Goal: Task Accomplishment & Management: Manage account settings

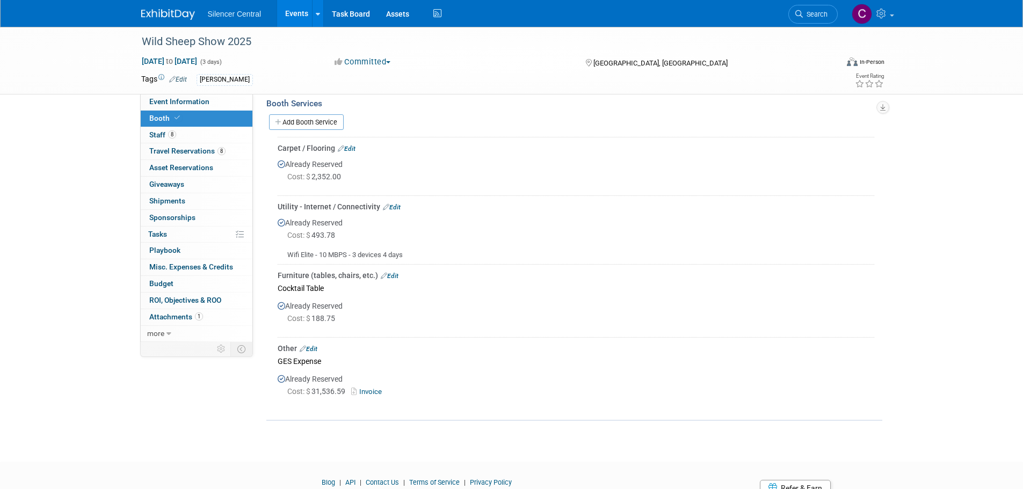
click at [170, 11] on img at bounding box center [168, 14] width 54 height 11
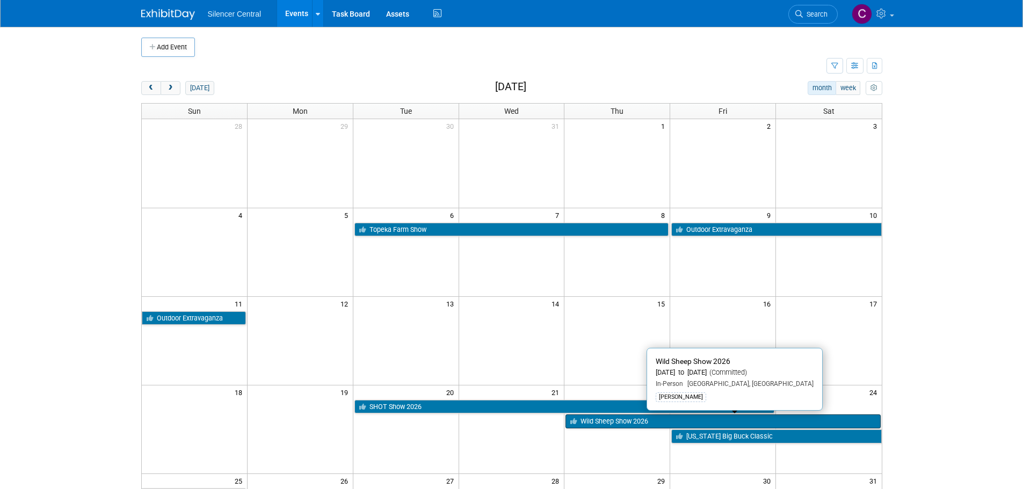
click at [592, 419] on link "Wild Sheep Show 2026" at bounding box center [723, 422] width 315 height 14
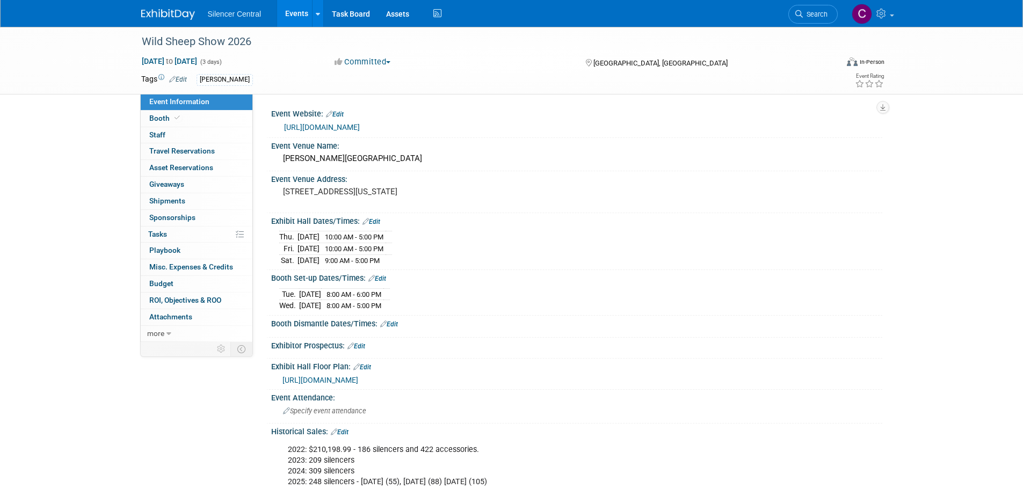
click at [384, 277] on link "Edit" at bounding box center [377, 279] width 18 height 8
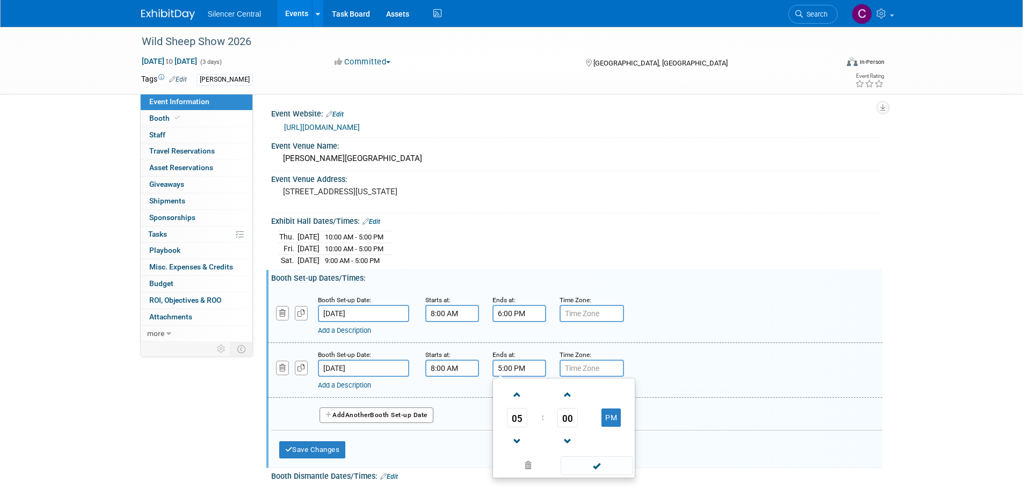
click at [504, 365] on input "5:00 PM" at bounding box center [520, 368] width 54 height 17
click at [516, 388] on span at bounding box center [517, 395] width 19 height 19
type input "6:00 PM"
click at [584, 469] on span at bounding box center [597, 466] width 73 height 19
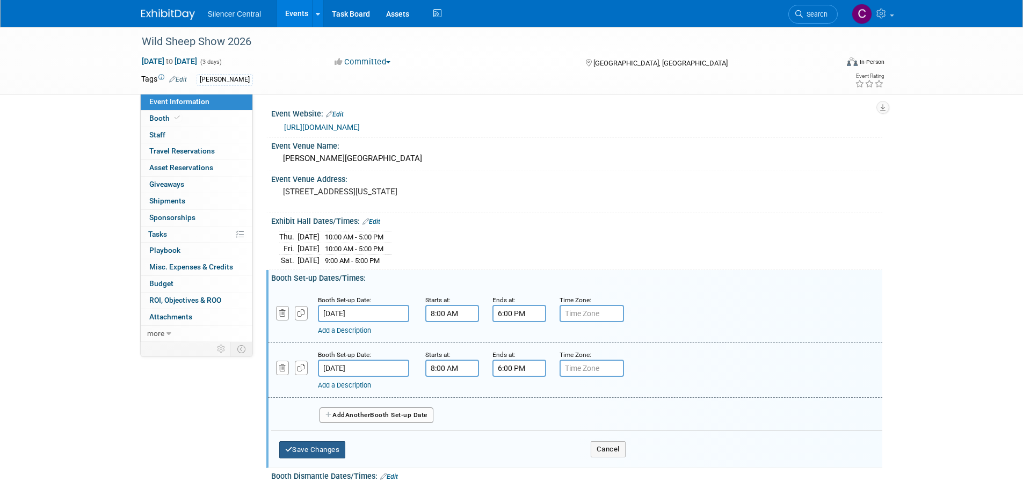
click at [305, 454] on button "Save Changes" at bounding box center [312, 449] width 67 height 17
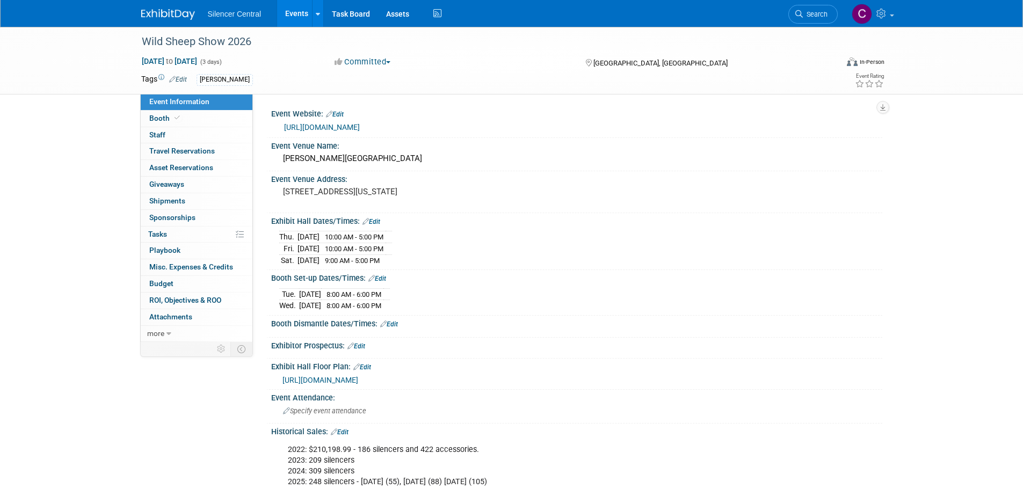
click at [392, 321] on link "Edit" at bounding box center [389, 325] width 18 height 8
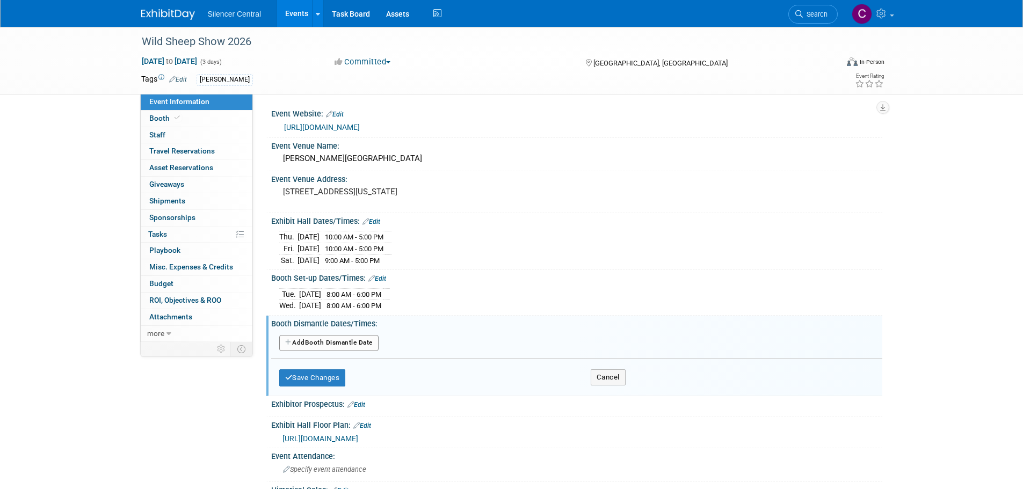
click at [338, 345] on button "Add Another Booth Dismantle Date" at bounding box center [328, 343] width 99 height 16
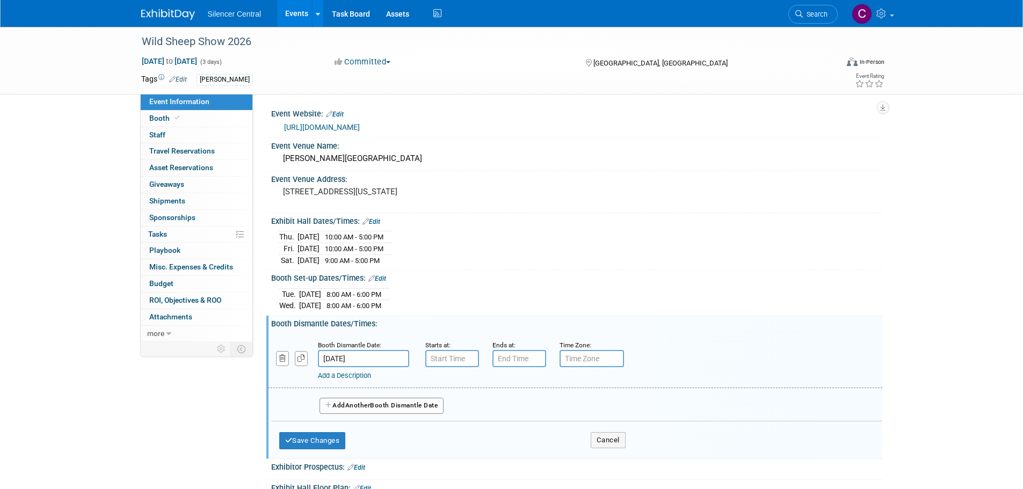
click at [385, 359] on input "Jan 24, 2026" at bounding box center [363, 358] width 91 height 17
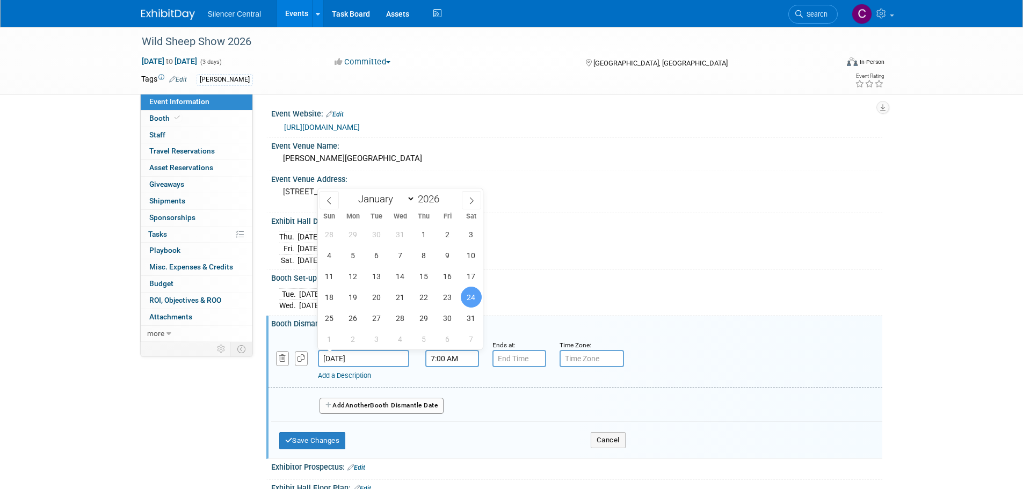
click at [450, 362] on input "7:00 AM" at bounding box center [452, 358] width 54 height 17
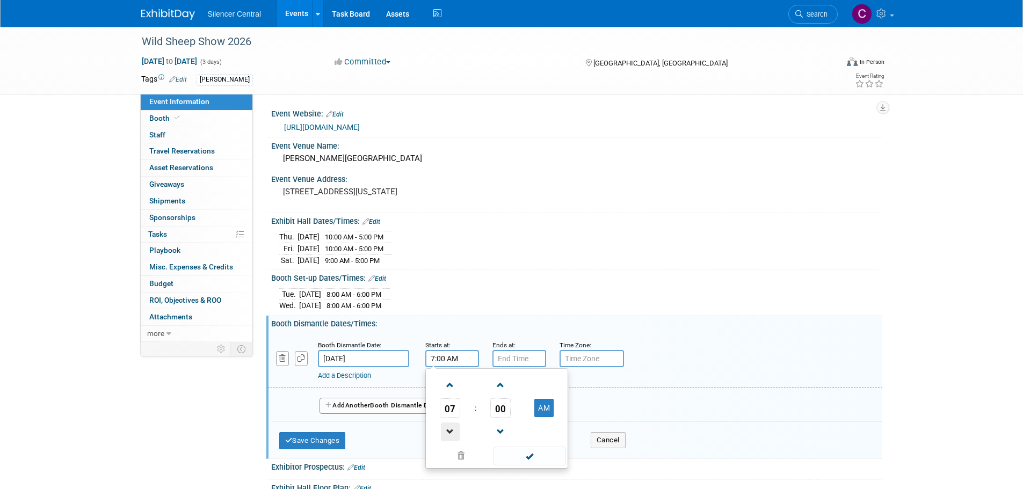
click at [451, 440] on span at bounding box center [450, 432] width 19 height 19
click at [452, 430] on span at bounding box center [450, 432] width 19 height 19
click at [548, 405] on button "AM" at bounding box center [543, 408] width 19 height 18
type input "5:00 PM"
click at [502, 453] on span at bounding box center [530, 456] width 73 height 19
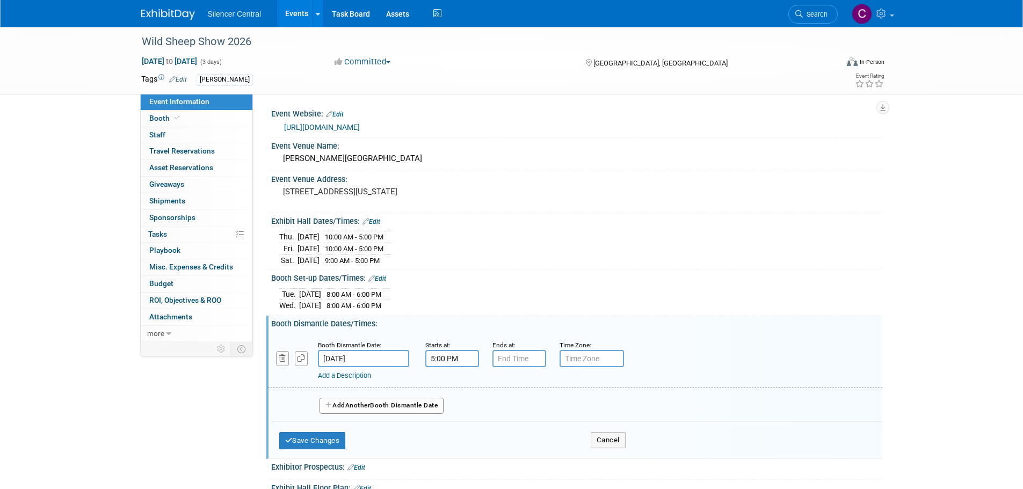
click at [526, 367] on div "Add a Description Description:" at bounding box center [547, 373] width 459 height 13
click at [525, 350] on input "7:00 PM" at bounding box center [520, 358] width 54 height 17
click at [519, 392] on span at bounding box center [517, 385] width 19 height 19
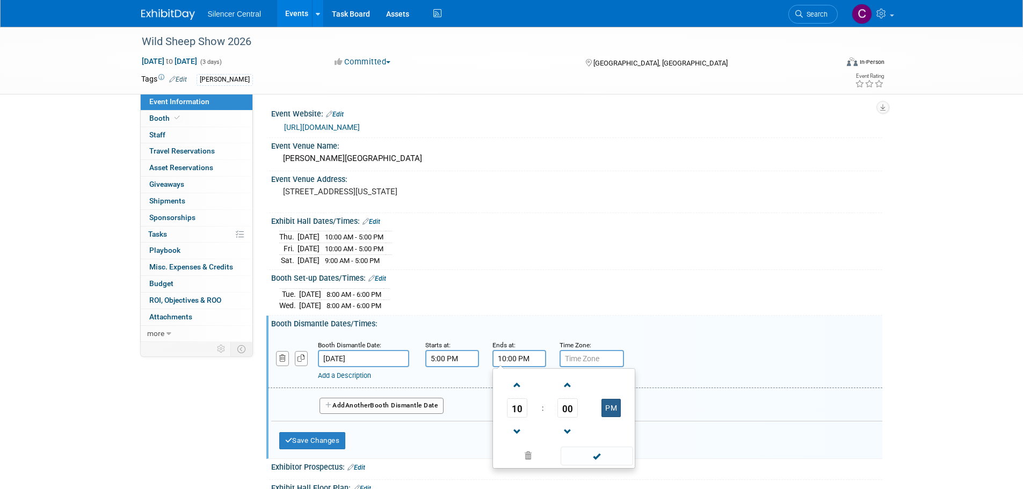
click at [605, 401] on button "PM" at bounding box center [611, 408] width 19 height 18
type input "10:00 AM"
click at [596, 457] on span at bounding box center [597, 456] width 73 height 19
click at [273, 451] on div "Booth Dismantle Date: Jan 24, 2026 Starts at: 5:00 PM Ends at: 10:00 AM Time Zo…" at bounding box center [576, 392] width 611 height 128
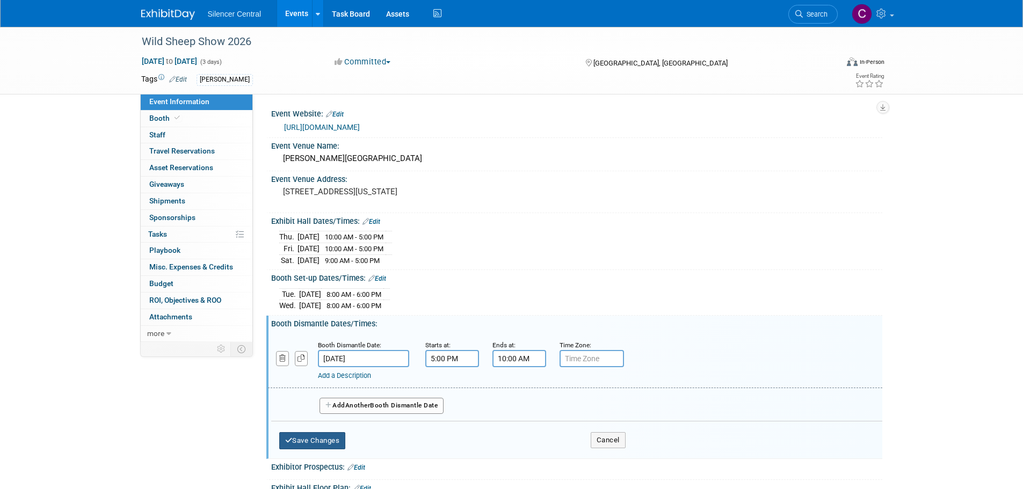
click at [313, 444] on button "Save Changes" at bounding box center [312, 440] width 67 height 17
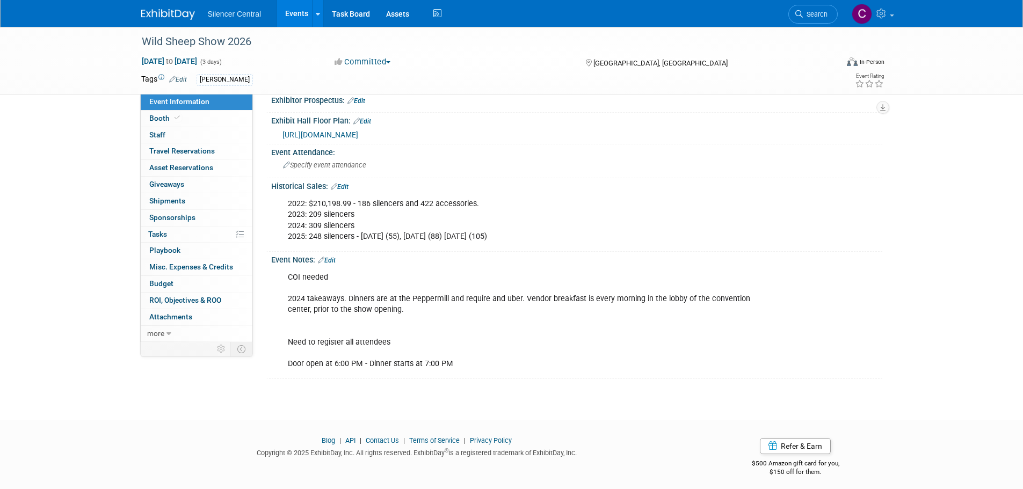
scroll to position [261, 0]
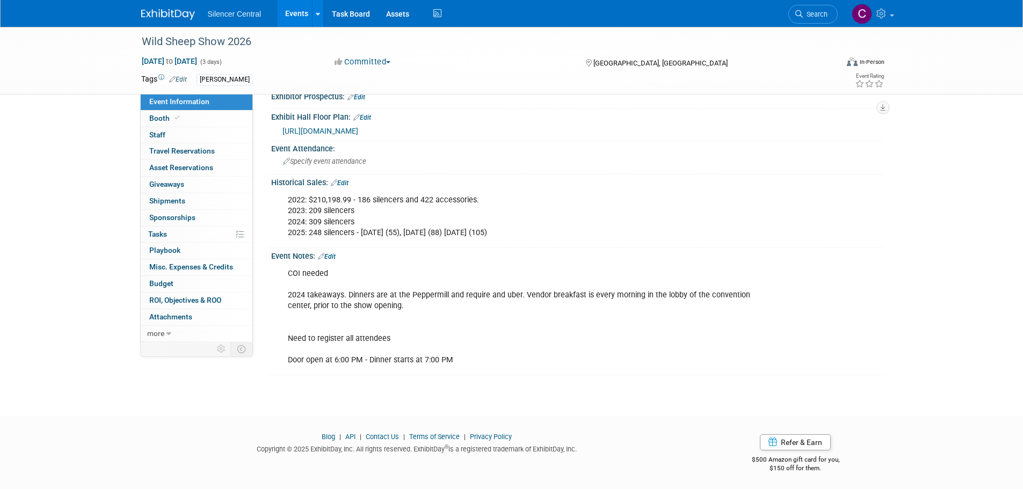
drag, startPoint x: 337, startPoint y: 254, endPoint x: 343, endPoint y: 259, distance: 8.4
click at [336, 254] on link "Edit" at bounding box center [327, 257] width 18 height 8
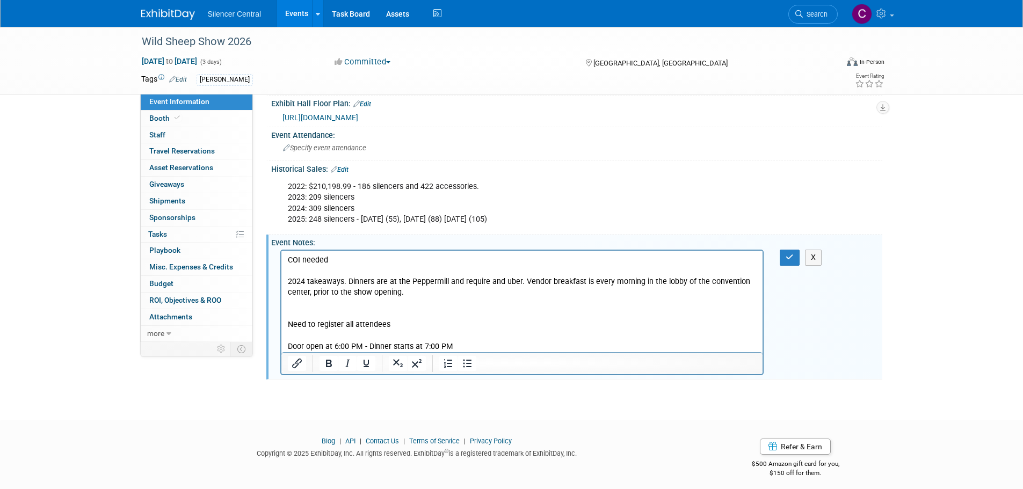
scroll to position [279, 0]
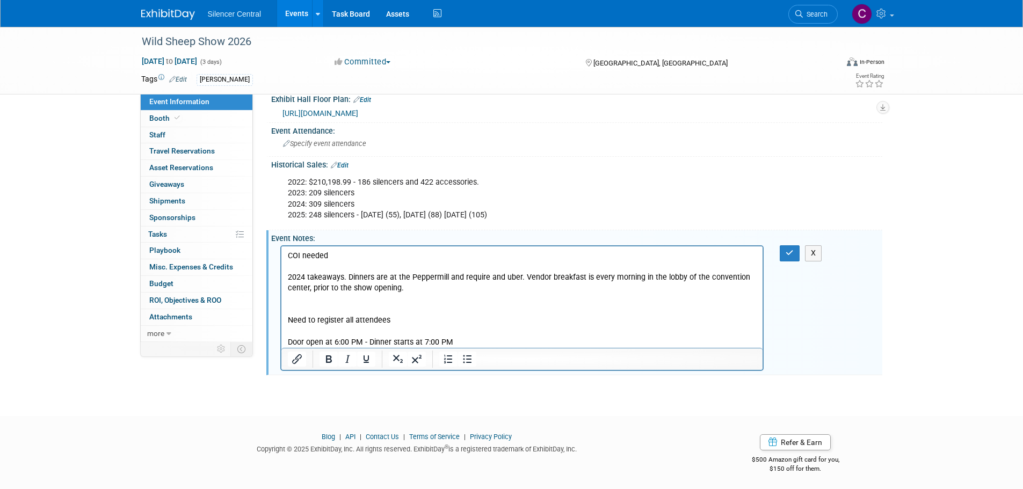
click at [485, 340] on p "COI needed 2024 takeaways. Dinners are at the Peppermill and require and uber. …" at bounding box center [521, 299] width 469 height 97
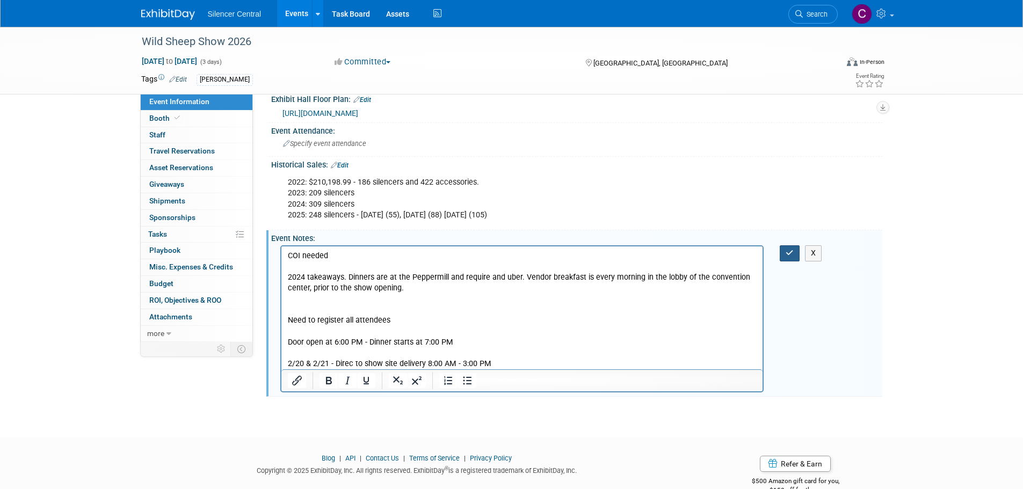
click at [795, 255] on button "button" at bounding box center [790, 253] width 20 height 16
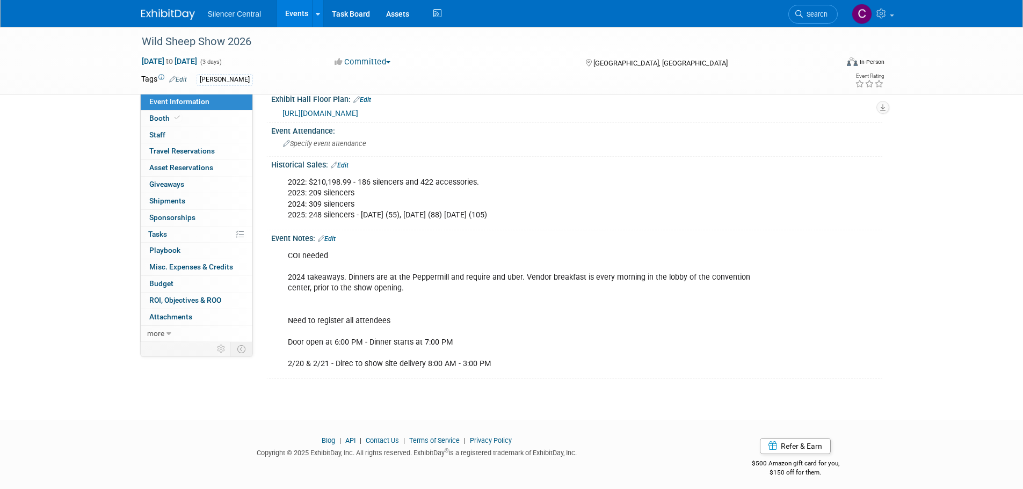
click at [336, 236] on link "Edit" at bounding box center [327, 239] width 18 height 8
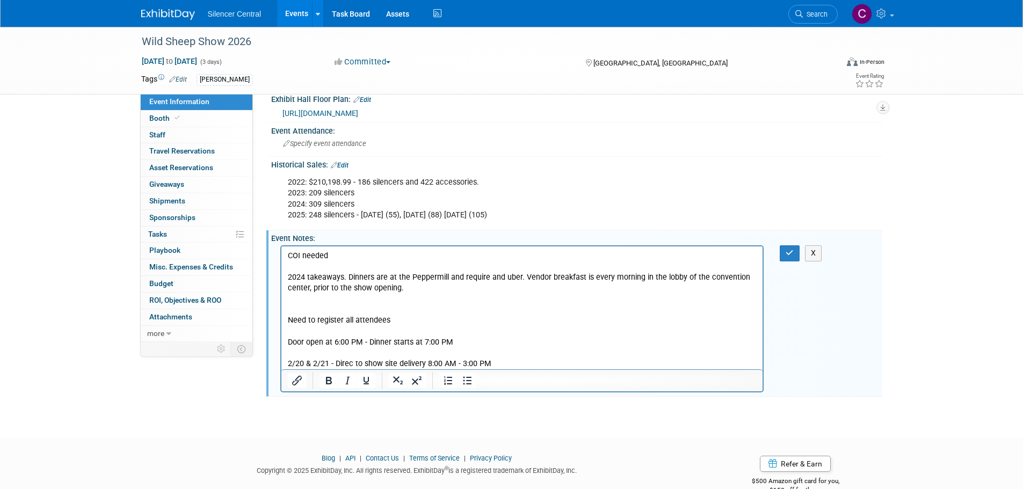
scroll to position [0, 0]
click at [521, 364] on p "COI needed 2024 takeaways. Dinners are at the Peppermill and require and uber. …" at bounding box center [521, 310] width 469 height 119
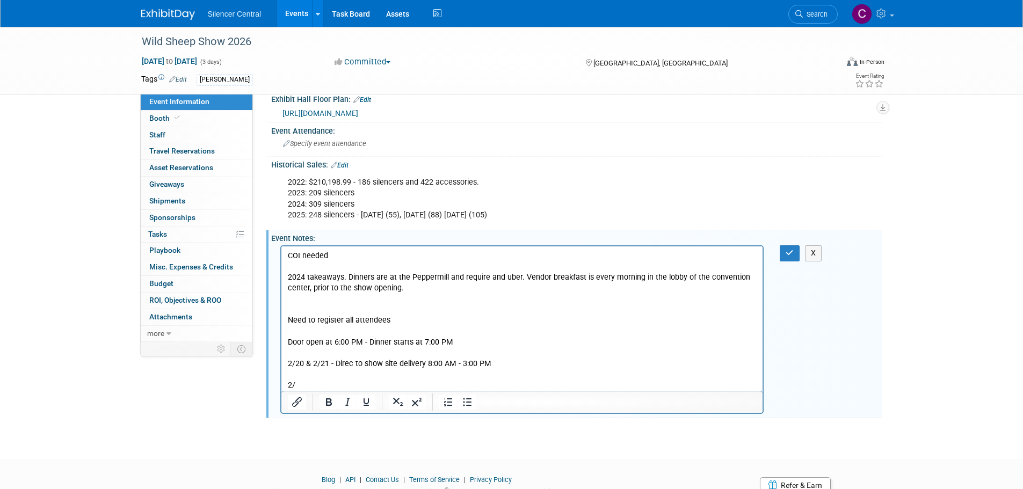
click at [292, 362] on p "COI needed 2024 takeaways. Dinners are at the Peppermill and require and uber. …" at bounding box center [521, 310] width 469 height 119
click at [312, 362] on p "COI needed 2024 takeaways. Dinners are at the Peppermill and require and uber. …" at bounding box center [521, 310] width 469 height 119
click at [315, 363] on p "COI needed 2024 takeaways. Dinners are at the Peppermill and require and uber. …" at bounding box center [521, 310] width 469 height 119
click at [308, 387] on p "2/" at bounding box center [521, 385] width 469 height 11
click at [789, 254] on icon "button" at bounding box center [790, 253] width 8 height 8
